Goal: Transaction & Acquisition: Purchase product/service

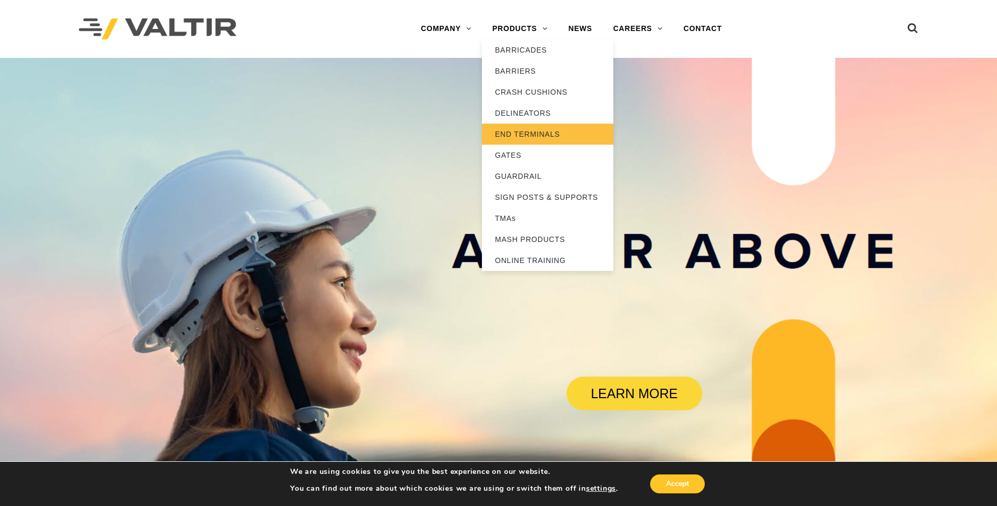
click at [508, 133] on link "END TERMINALS" at bounding box center [547, 134] width 131 height 21
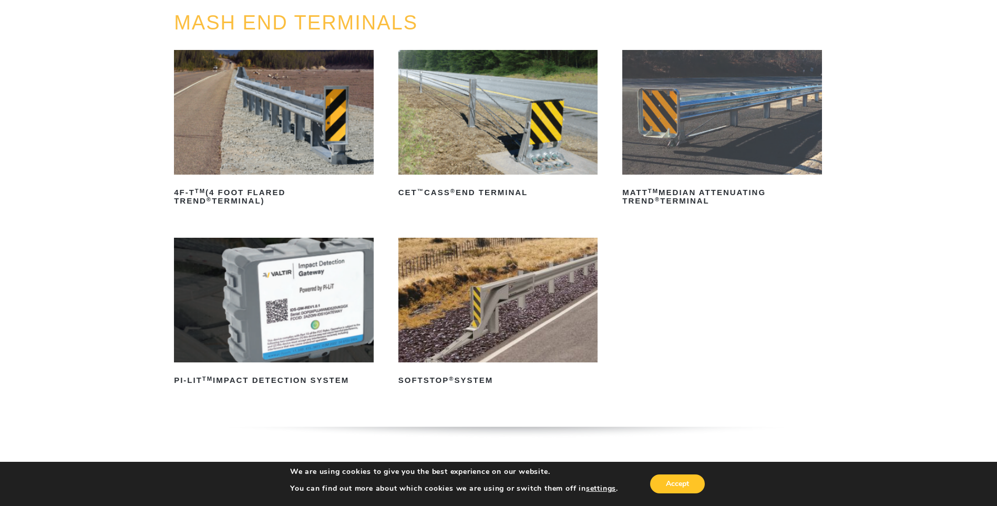
scroll to position [158, 0]
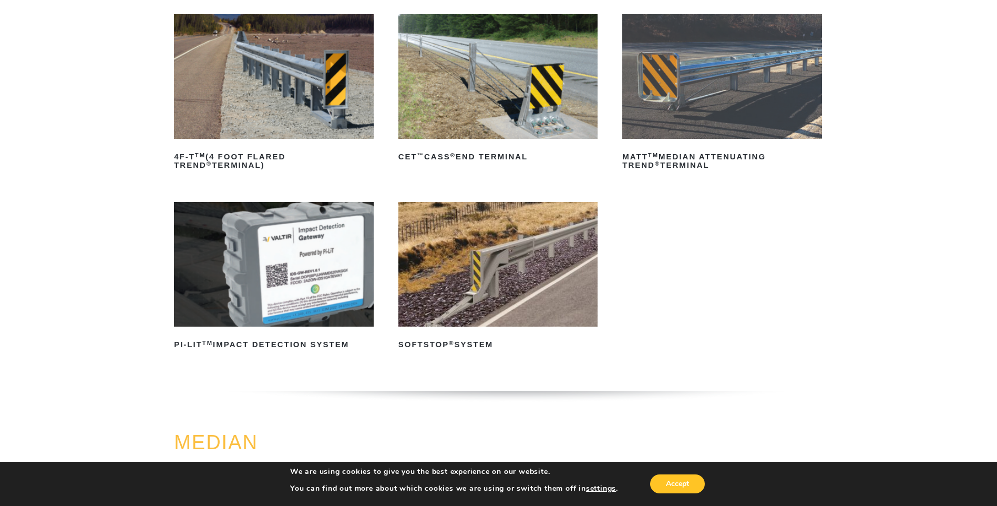
click at [482, 268] on img at bounding box center [498, 264] width 200 height 125
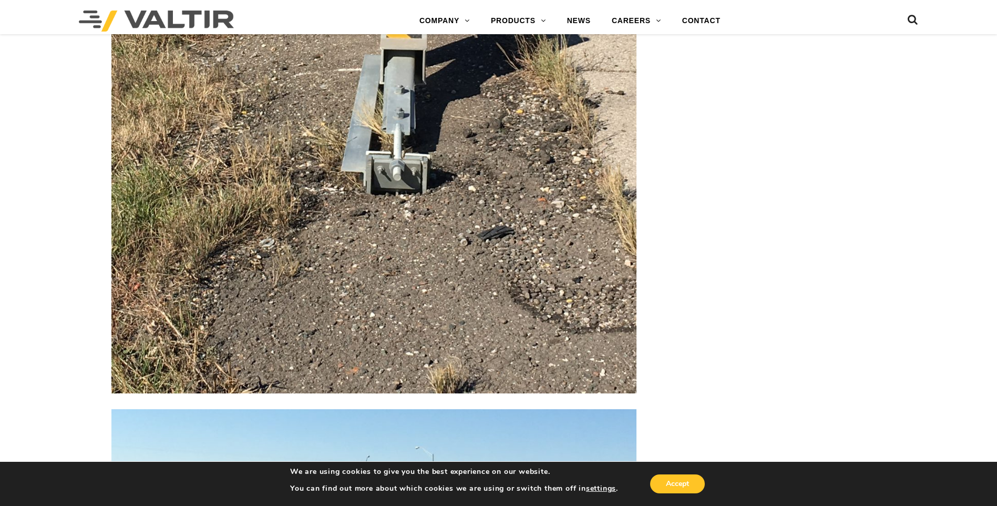
scroll to position [2260, 0]
